Goal: Check status: Check status

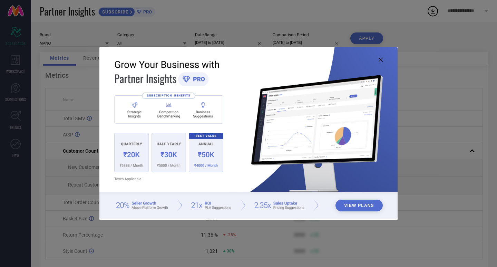
click at [381, 61] on icon at bounding box center [380, 60] width 4 height 4
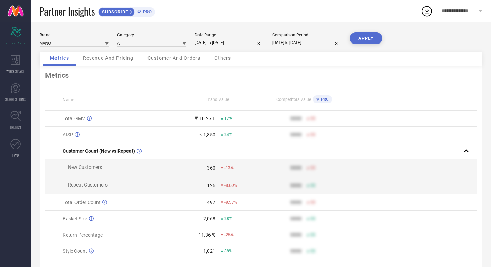
click at [206, 42] on input "[DATE] to [DATE]" at bounding box center [229, 42] width 69 height 7
select select "7"
select select "2025"
select select "8"
select select "2025"
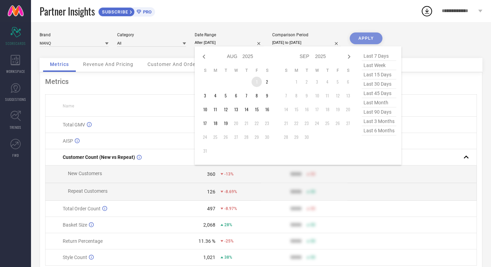
click at [256, 80] on td "1" at bounding box center [257, 82] width 10 height 10
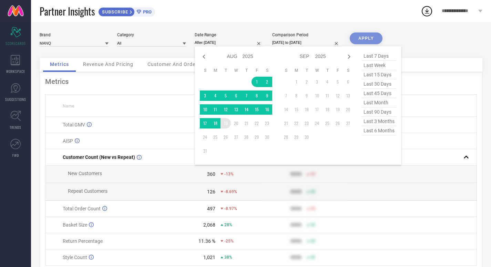
type input "[DATE] to [DATE]"
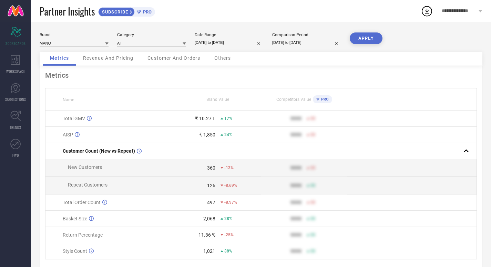
click at [316, 38] on div "Comparison Period [DATE] to [DATE]" at bounding box center [306, 39] width 69 height 14
select select "7"
select select "2024"
select select "8"
select select "2024"
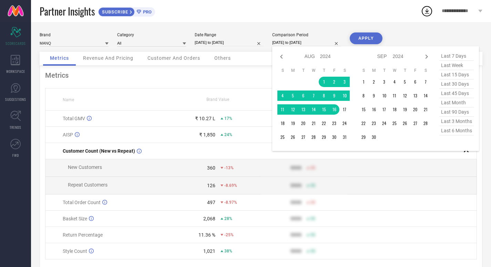
click at [305, 43] on input "[DATE] to [DATE]" at bounding box center [306, 42] width 69 height 7
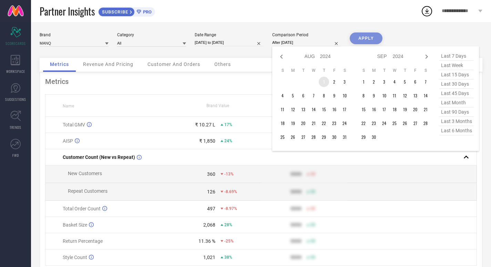
click at [325, 80] on td "1" at bounding box center [324, 82] width 10 height 10
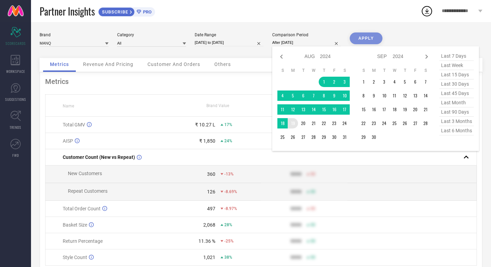
type input "[DATE] to [DATE]"
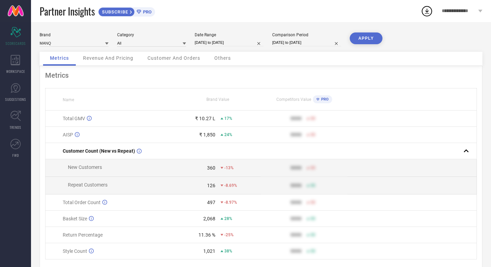
click at [363, 40] on button "APPLY" at bounding box center [366, 38] width 33 height 12
